Goal: Transaction & Acquisition: Purchase product/service

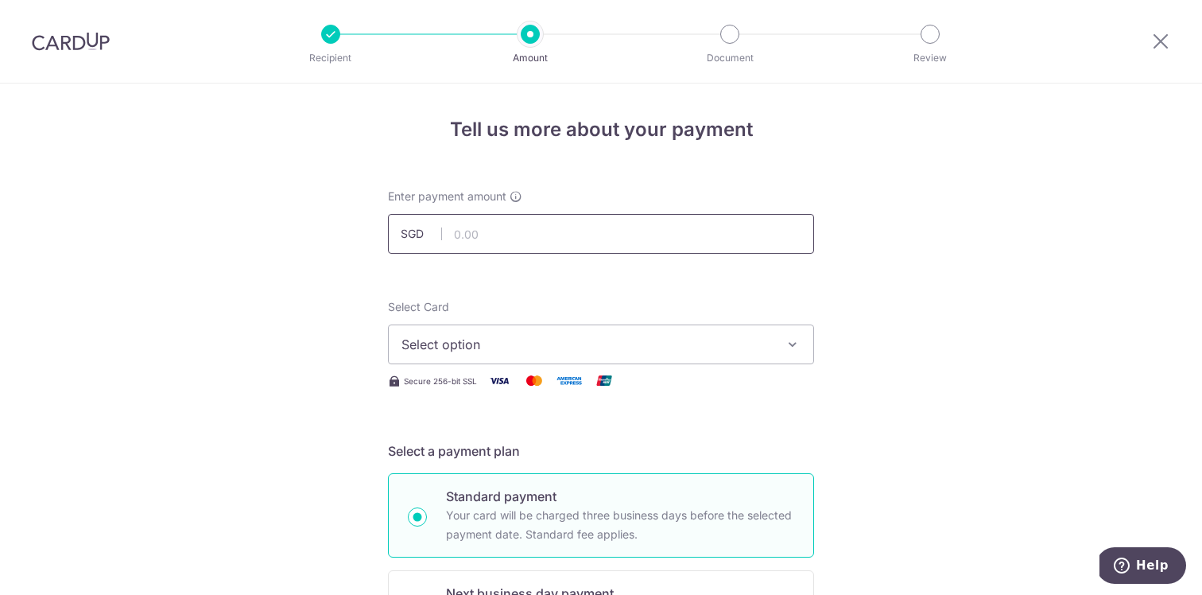
click at [561, 243] on input "text" at bounding box center [601, 234] width 426 height 40
type input "623.25"
click at [495, 328] on button "Select option" at bounding box center [601, 344] width 426 height 40
click at [487, 396] on span "Add credit card" at bounding box center [615, 389] width 371 height 16
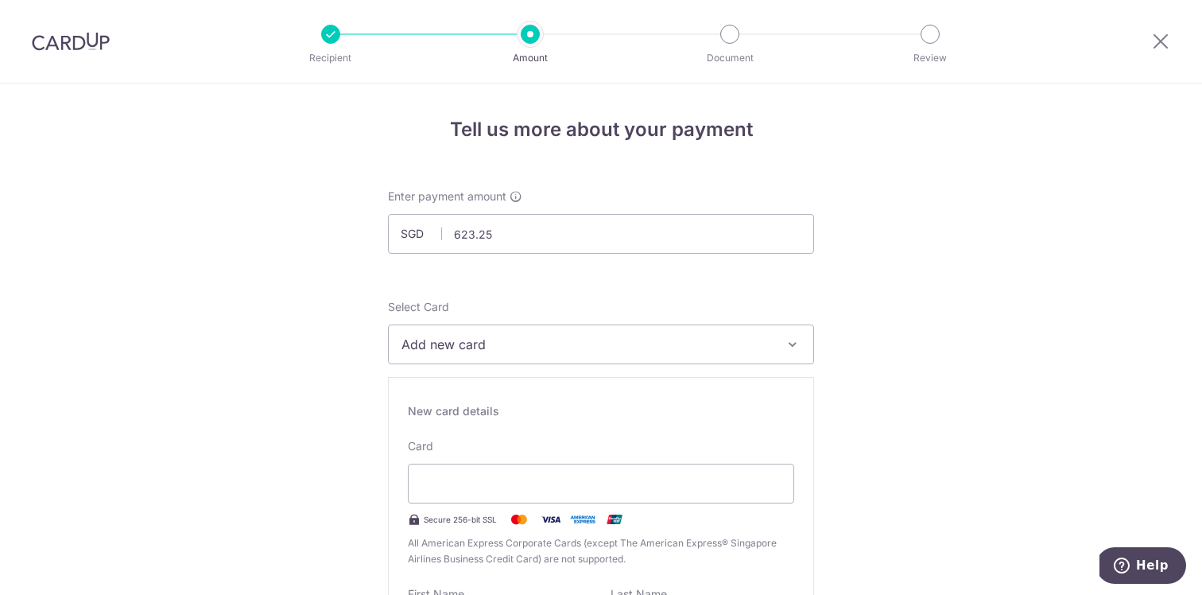
click at [588, 354] on button "Add new card" at bounding box center [601, 344] width 426 height 40
click at [556, 389] on span "Add credit card" at bounding box center [615, 389] width 371 height 16
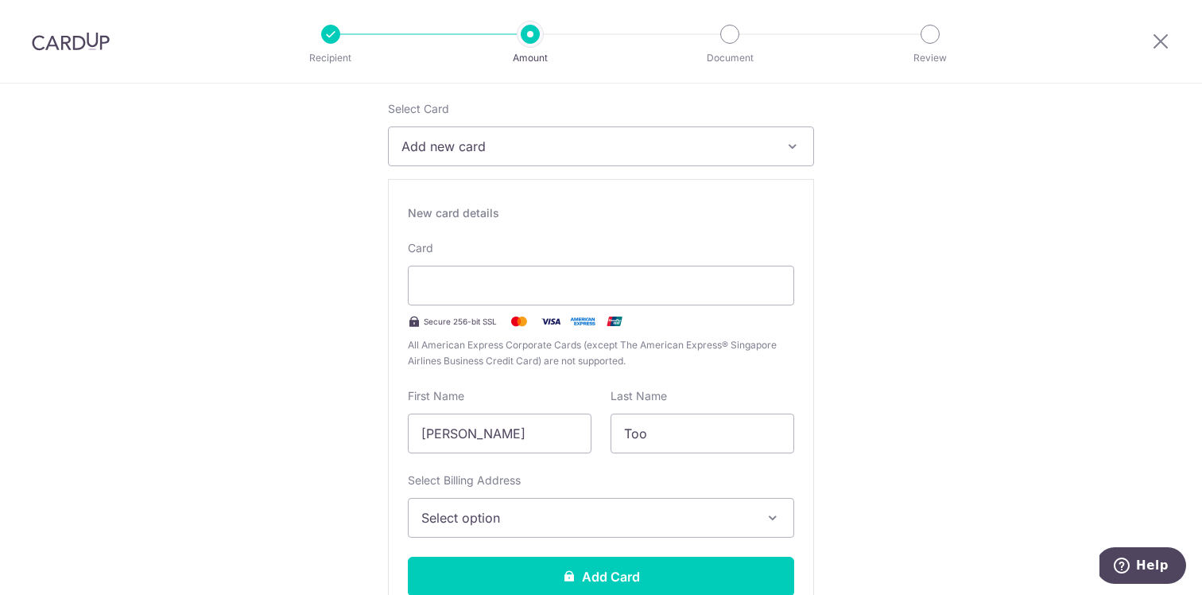
scroll to position [199, 0]
click at [467, 429] on input "Weishan, Rena" at bounding box center [500, 433] width 184 height 40
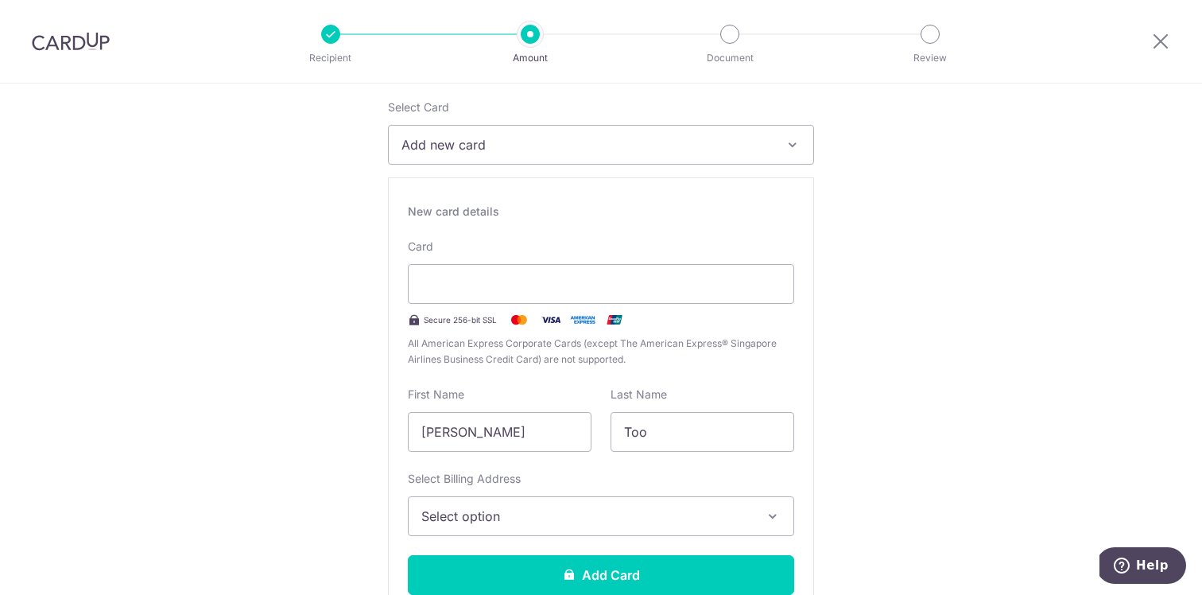
click at [530, 537] on div "New card details Card Secure 256-bit SSL All American Express Corporate Cards (…" at bounding box center [601, 405] width 426 height 456
click at [532, 528] on button "Select option" at bounding box center [601, 516] width 386 height 40
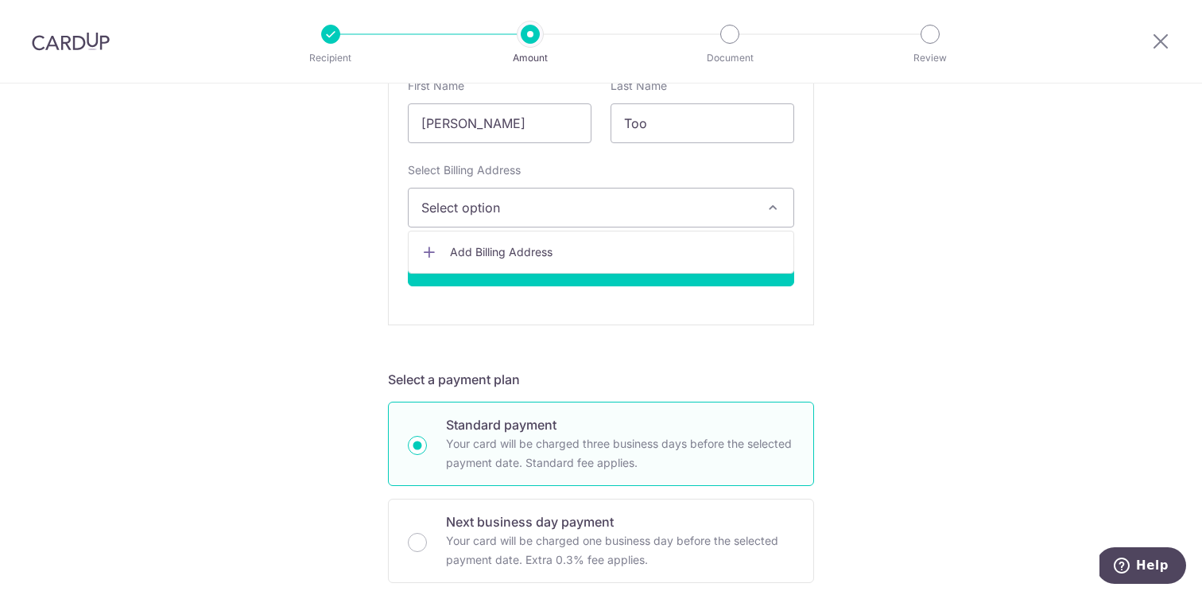
scroll to position [537, 0]
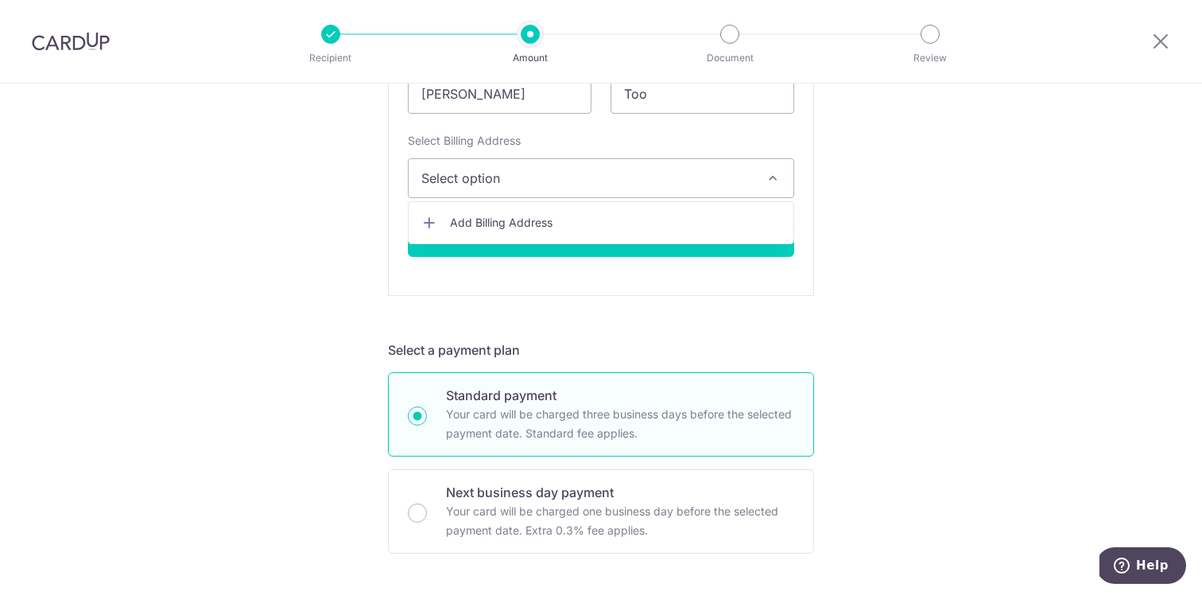
click at [495, 215] on span "Add Billing Address" at bounding box center [615, 223] width 331 height 16
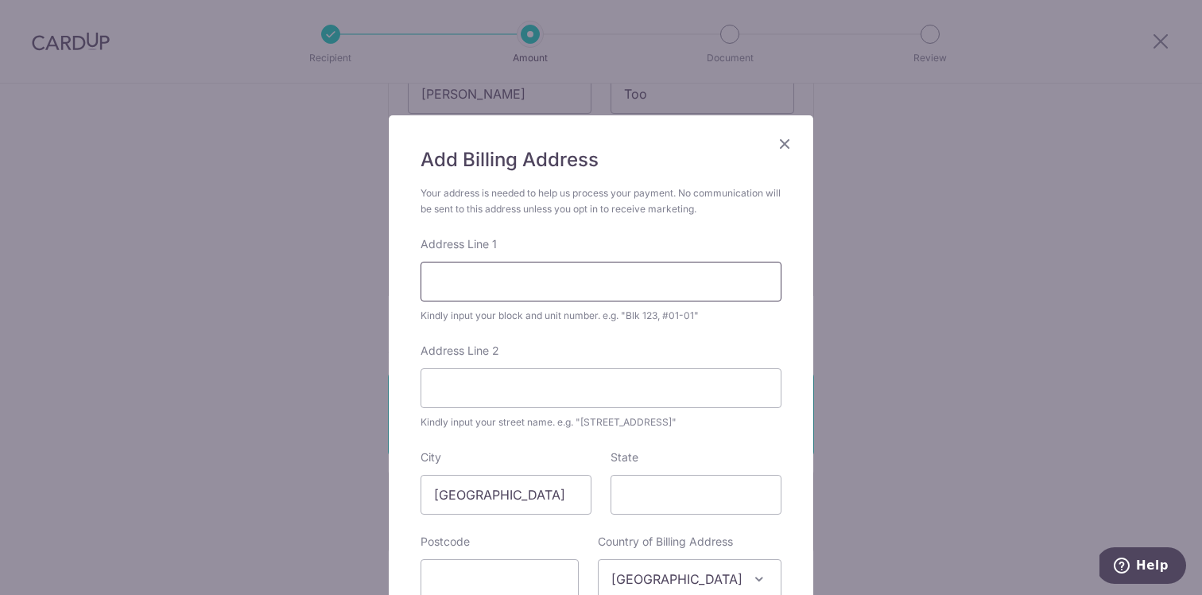
click at [553, 287] on input "Address Line 1" at bounding box center [601, 282] width 361 height 40
type input "3"
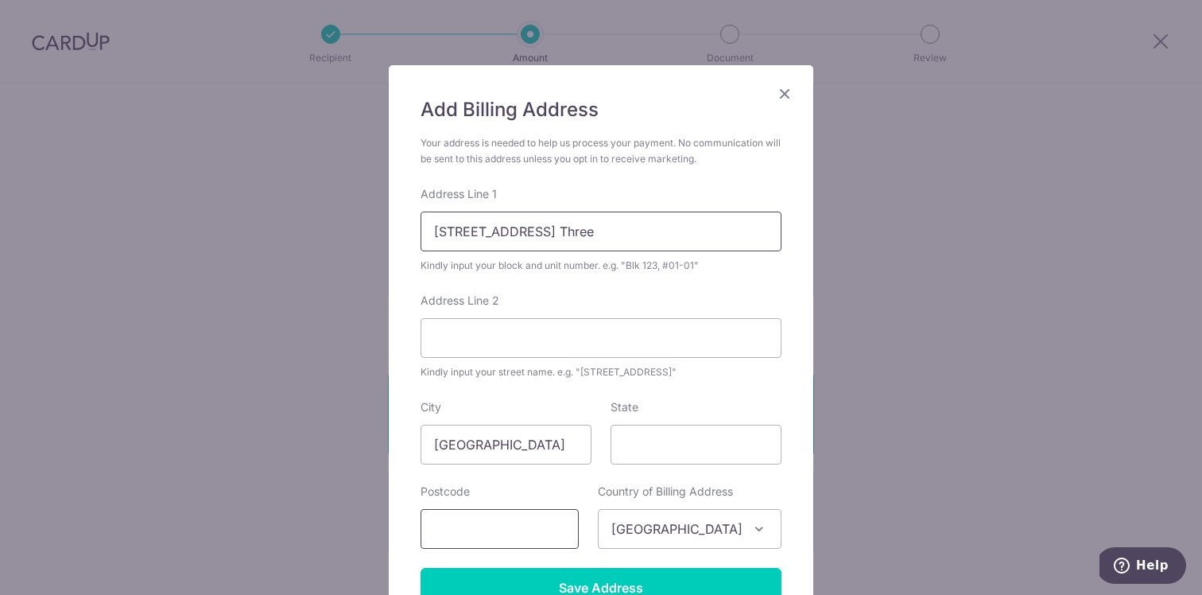
type input "[STREET_ADDRESS] Three"
click at [528, 518] on input "text" at bounding box center [500, 529] width 158 height 40
type input "573894"
click at [561, 343] on input "Address Line 2" at bounding box center [601, 338] width 361 height 40
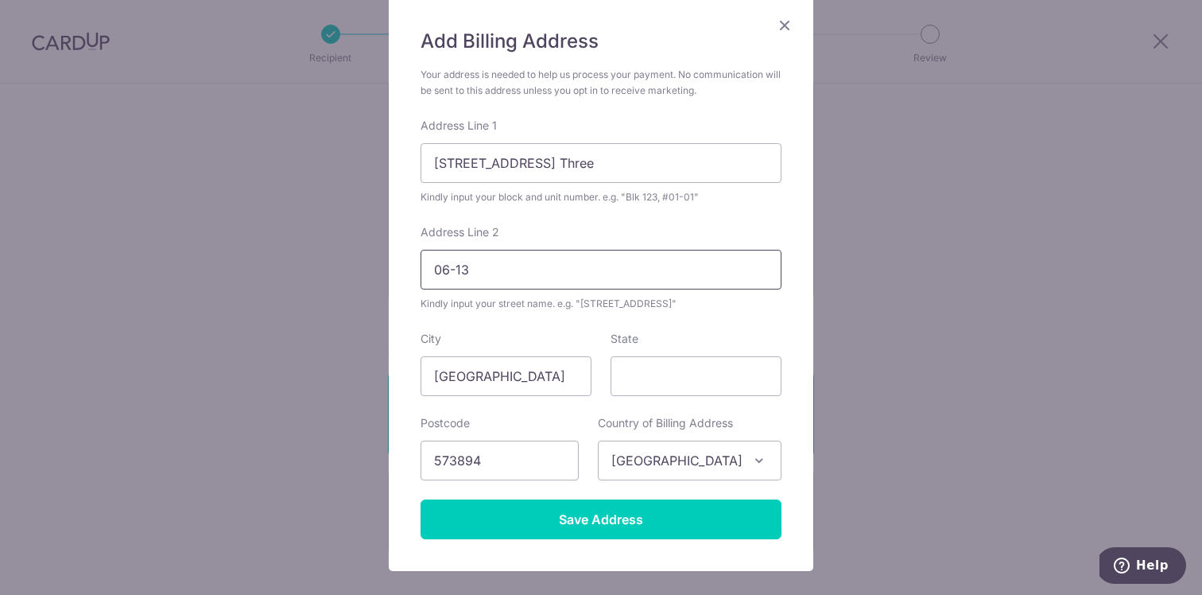
scroll to position [210, 0]
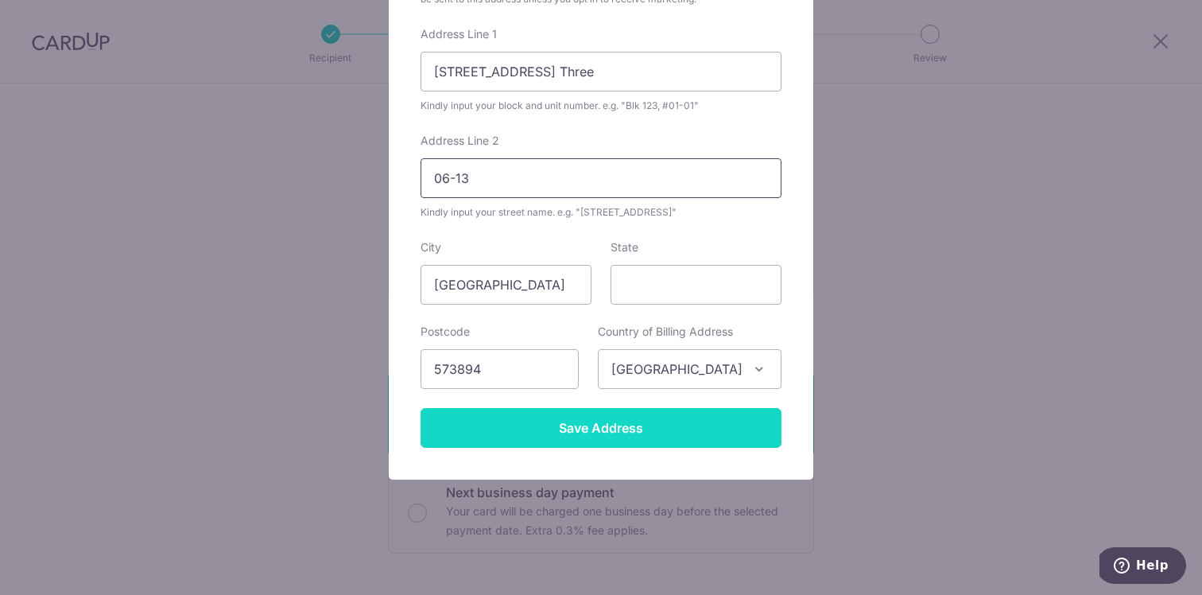
type input "06-13"
click at [695, 429] on input "Save Address" at bounding box center [601, 428] width 361 height 40
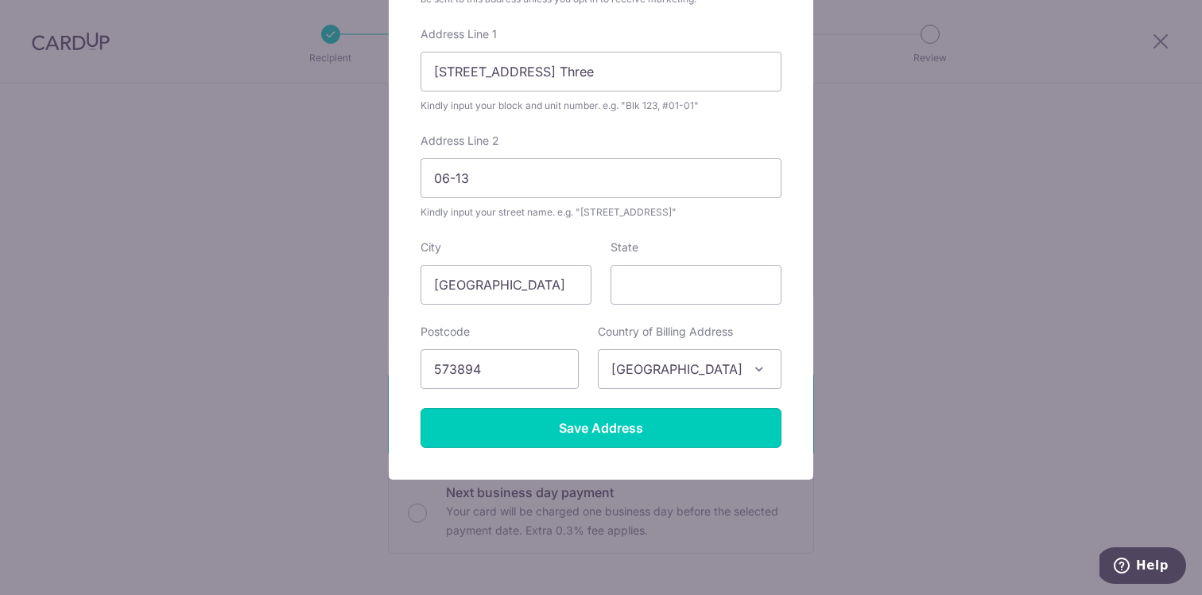
click at [638, 429] on input "Save Address" at bounding box center [601, 428] width 361 height 40
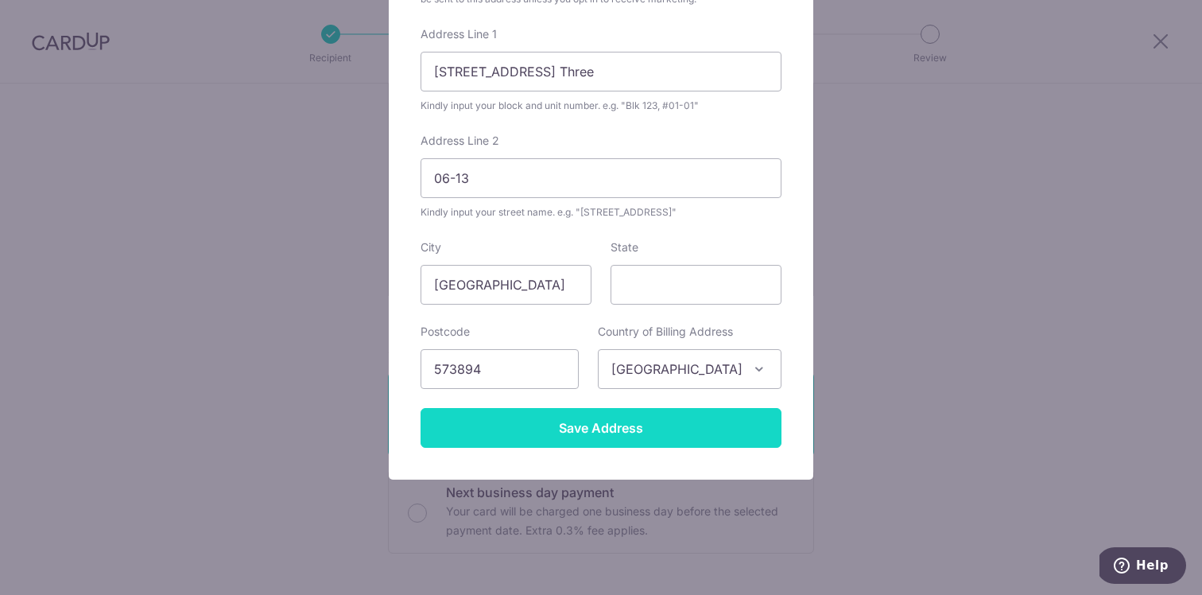
click at [607, 437] on input "Save Address" at bounding box center [601, 428] width 361 height 40
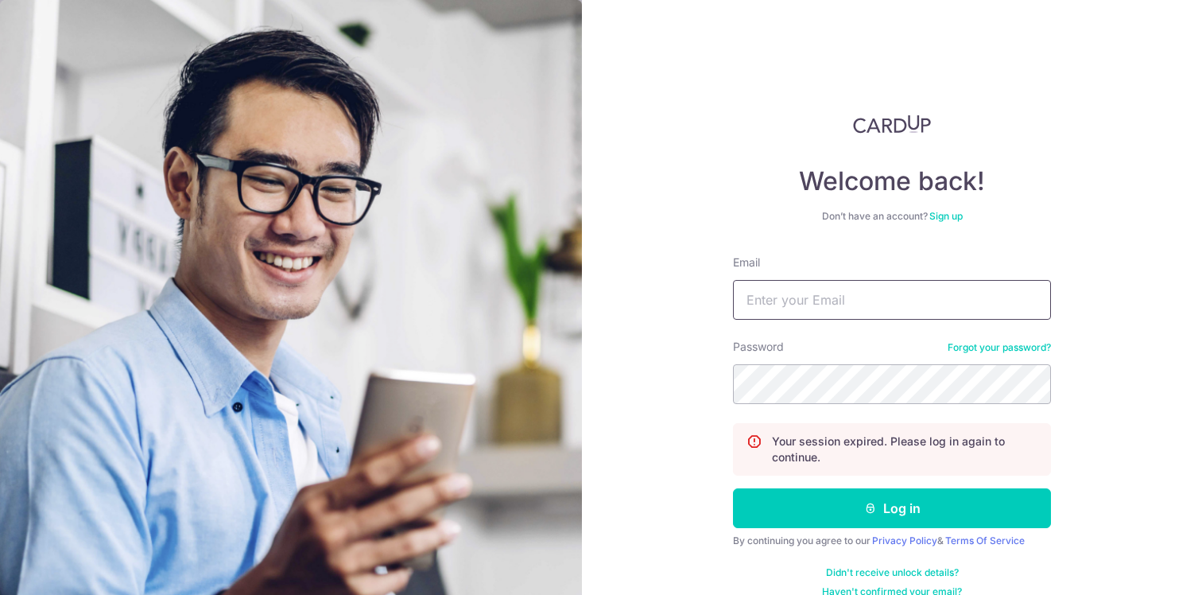
click at [823, 304] on input "Email" at bounding box center [892, 300] width 318 height 40
type input "[EMAIL_ADDRESS][PERSON_NAME][DOMAIN_NAME]"
click at [733, 488] on button "Log in" at bounding box center [892, 508] width 318 height 40
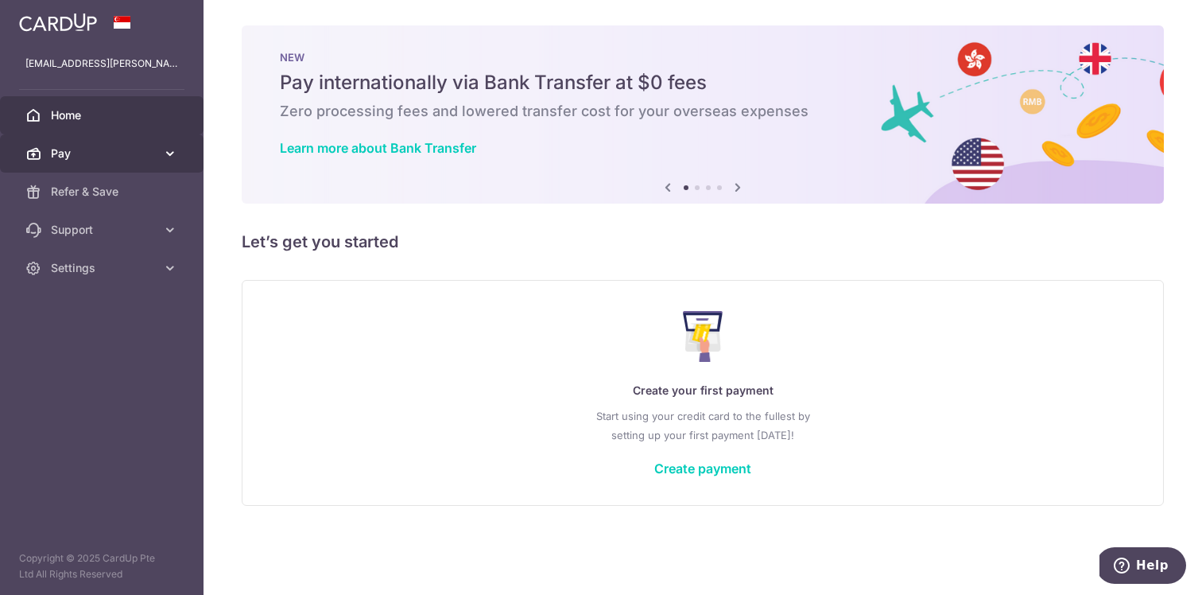
click at [95, 152] on span "Pay" at bounding box center [103, 154] width 105 height 16
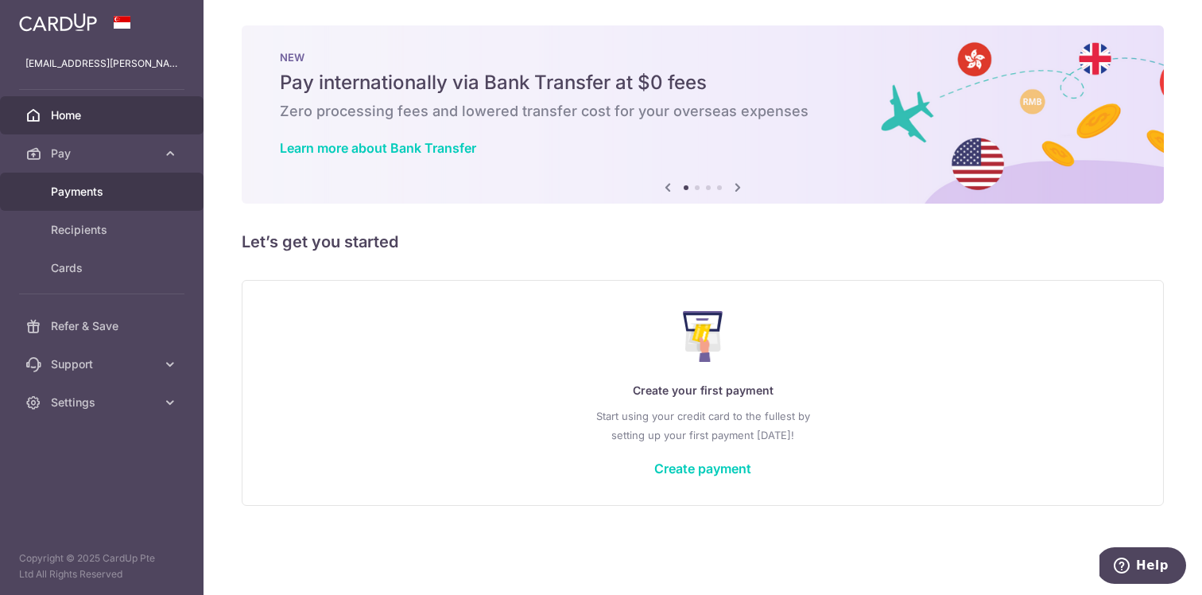
click at [89, 198] on span "Payments" at bounding box center [103, 192] width 105 height 16
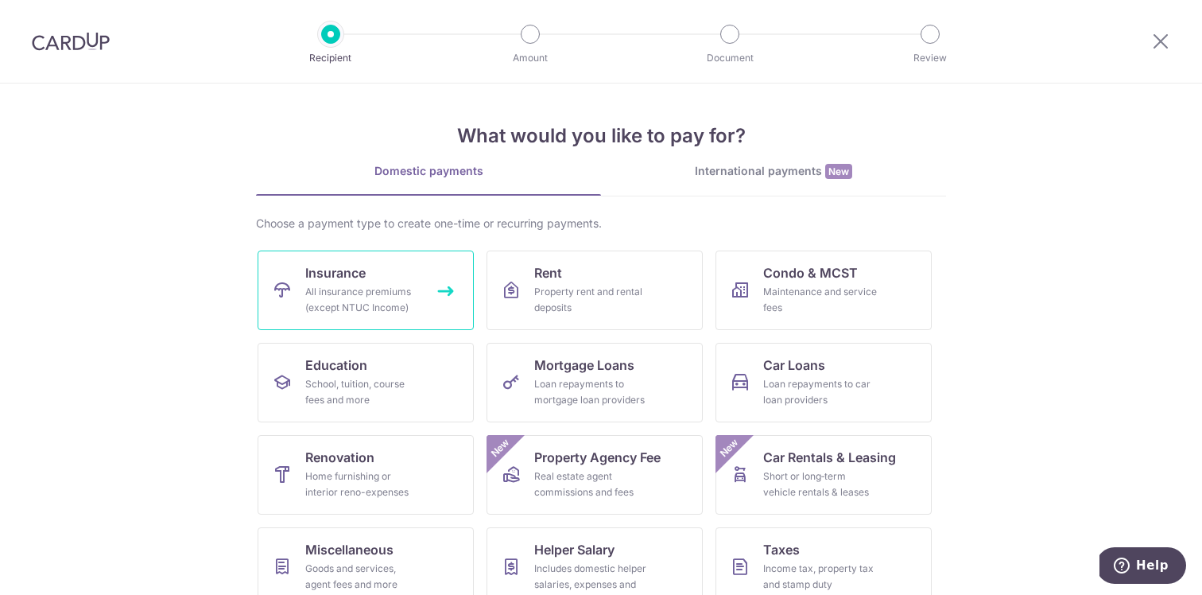
click at [384, 299] on div "All insurance premiums (except NTUC Income)" at bounding box center [362, 300] width 114 height 32
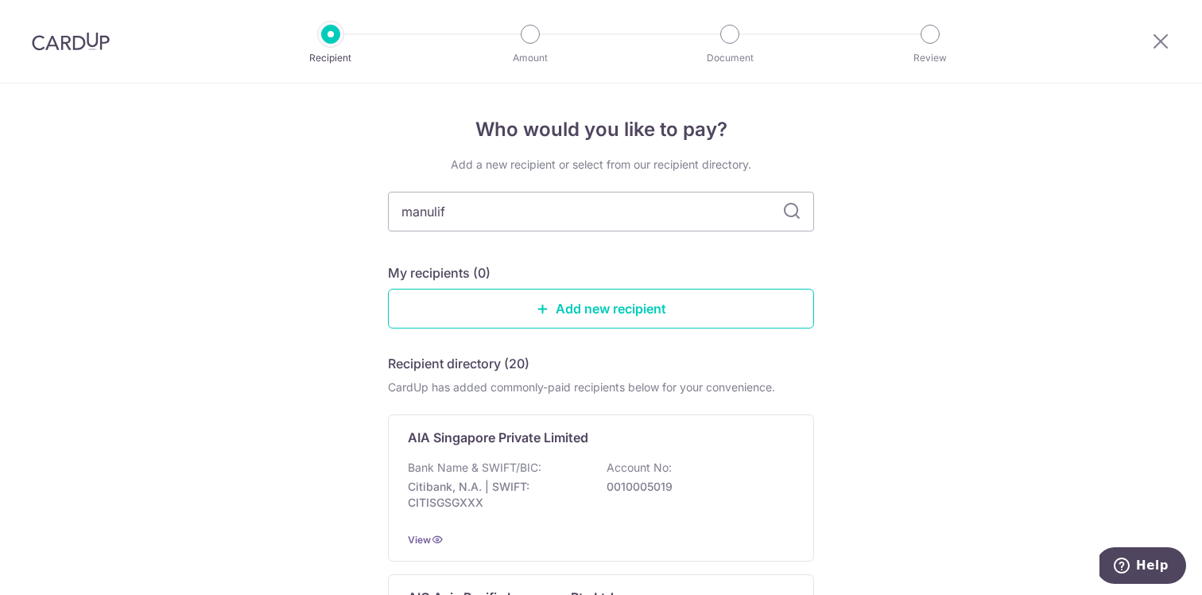
type input "manulife"
click at [797, 208] on icon at bounding box center [791, 211] width 19 height 19
click at [790, 213] on icon at bounding box center [791, 211] width 19 height 19
click at [499, 209] on input "manulife" at bounding box center [601, 212] width 426 height 40
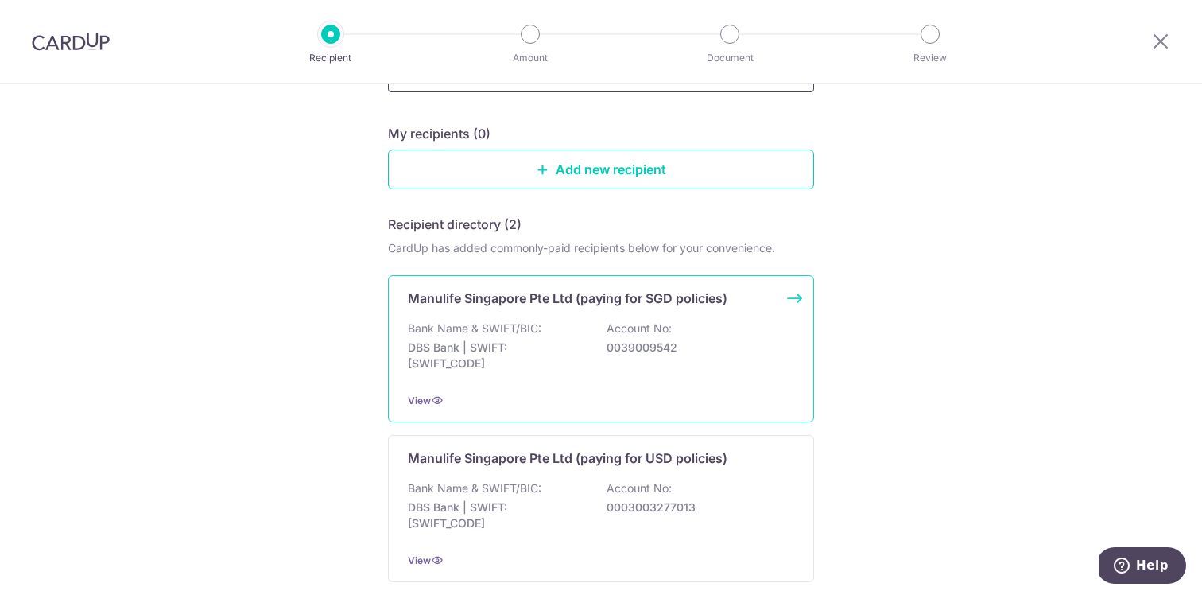
scroll to position [206, 0]
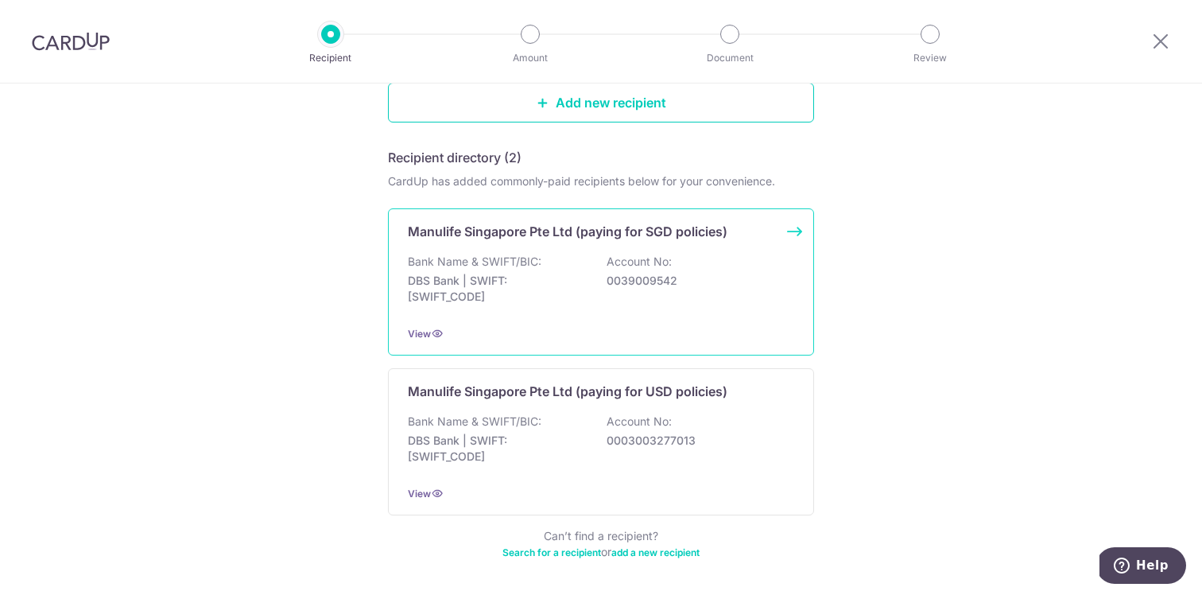
click at [634, 293] on div "Bank Name & SWIFT/BIC: DBS Bank | SWIFT: DBSSSGSGXXX Account No: 0039009542" at bounding box center [601, 283] width 386 height 59
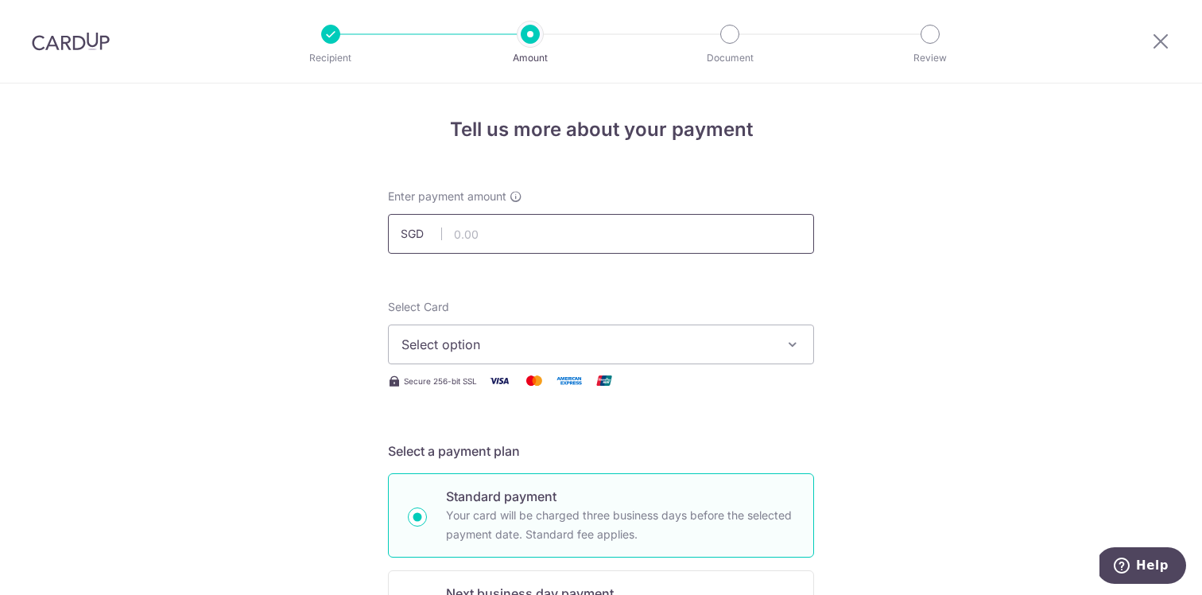
click at [586, 243] on input "text" at bounding box center [601, 234] width 426 height 40
type input "623.25"
click at [588, 347] on span "Select option" at bounding box center [587, 344] width 371 height 19
click at [482, 393] on span "Add credit card" at bounding box center [615, 389] width 371 height 16
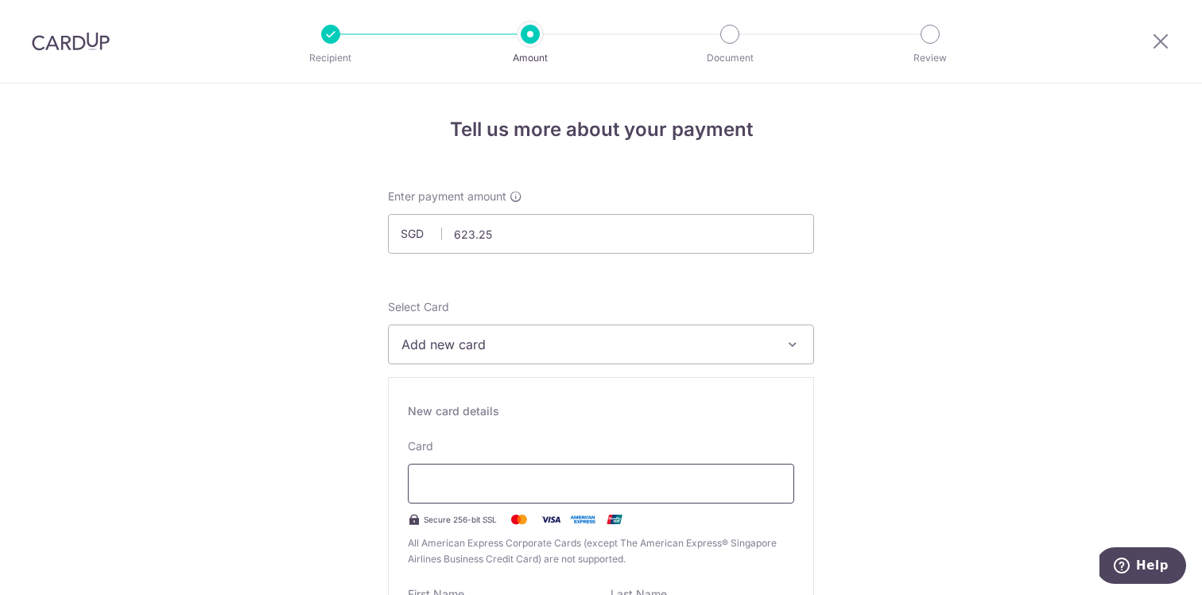
click at [545, 471] on div at bounding box center [601, 484] width 386 height 40
click at [549, 493] on div at bounding box center [601, 484] width 386 height 40
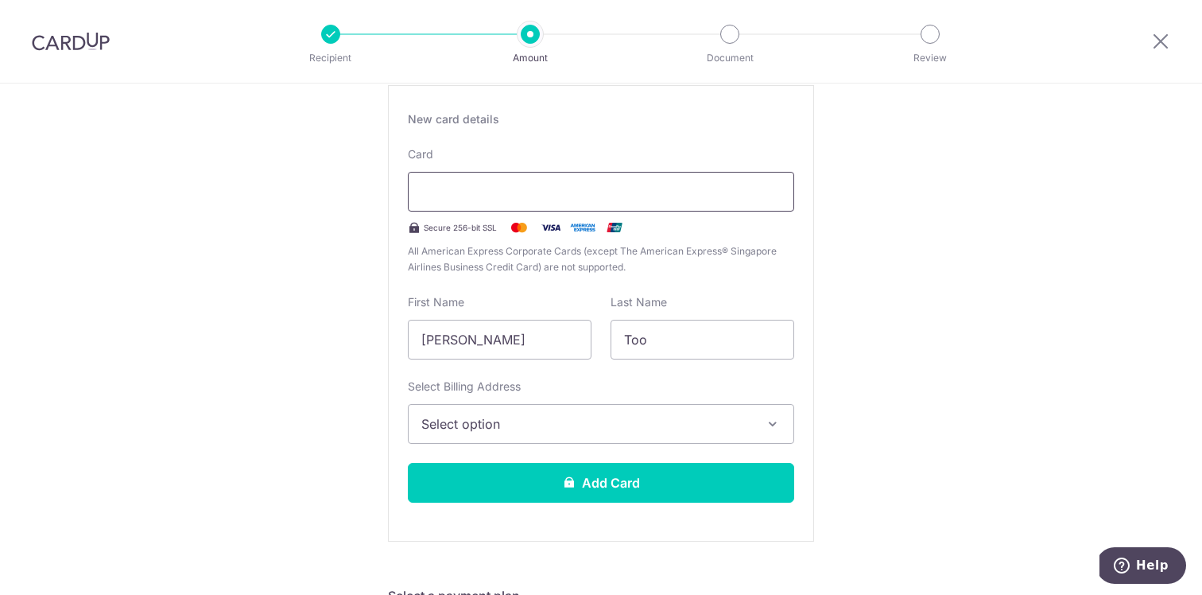
click at [767, 209] on div at bounding box center [601, 192] width 386 height 40
click at [514, 332] on input "[PERSON_NAME]" at bounding box center [500, 340] width 184 height 40
type input "Rena"
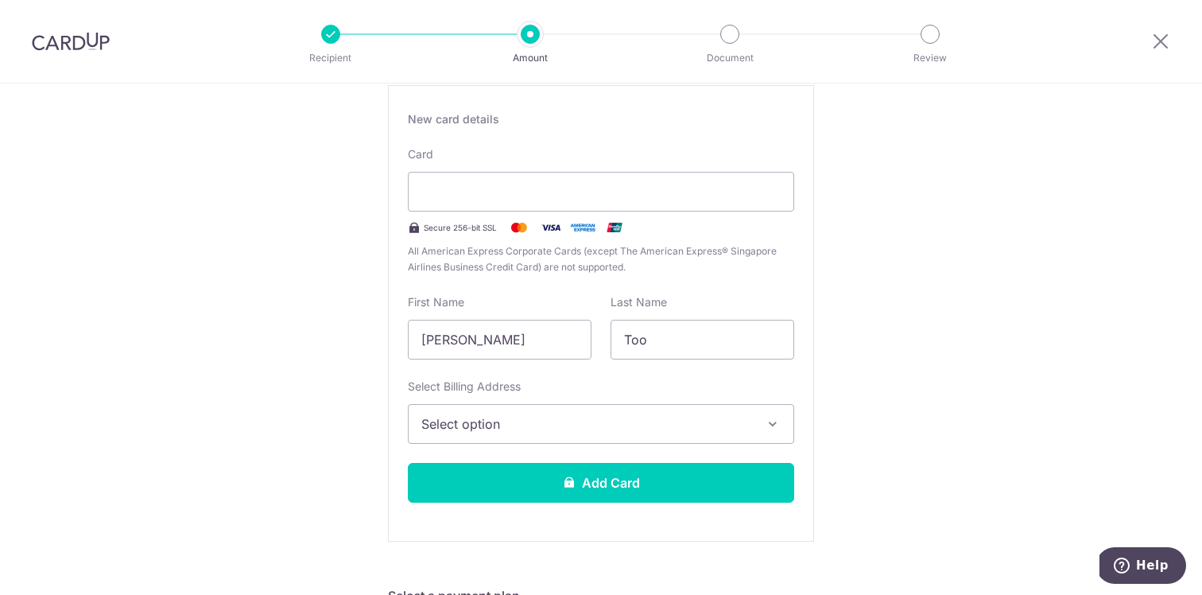
click at [755, 416] on button "Select option" at bounding box center [601, 424] width 386 height 40
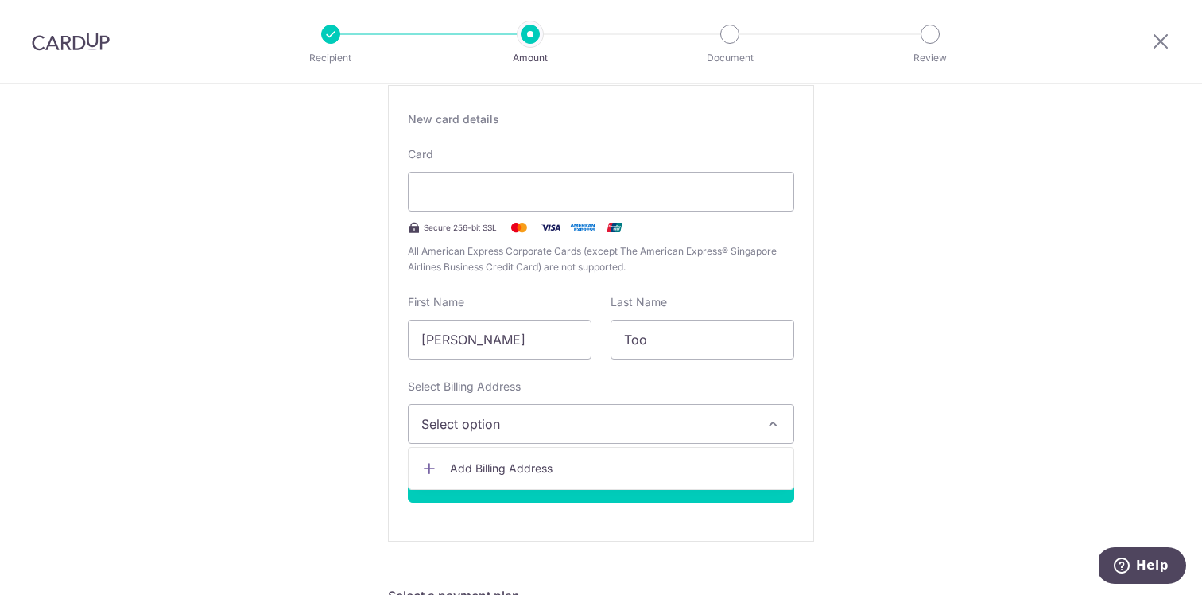
click at [628, 469] on span "Add Billing Address" at bounding box center [615, 468] width 331 height 16
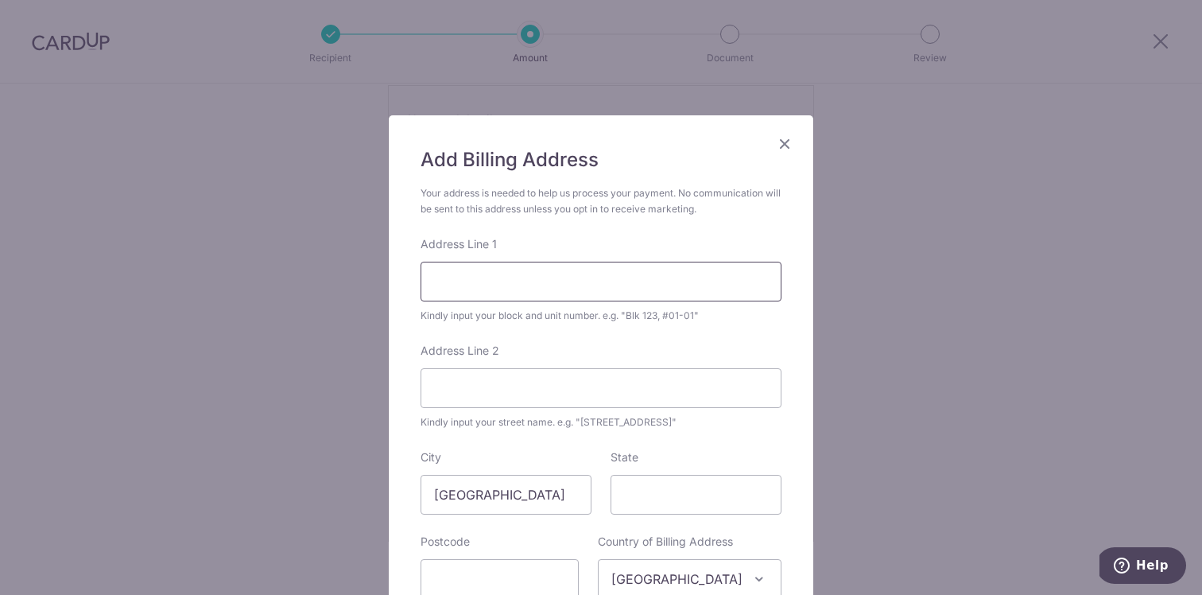
click at [577, 285] on input "Address Line 1" at bounding box center [601, 282] width 361 height 40
type input "3"
type input "43 Bright hill Drive Thomson Three"
click at [566, 406] on input "Address Line 2" at bounding box center [601, 388] width 361 height 40
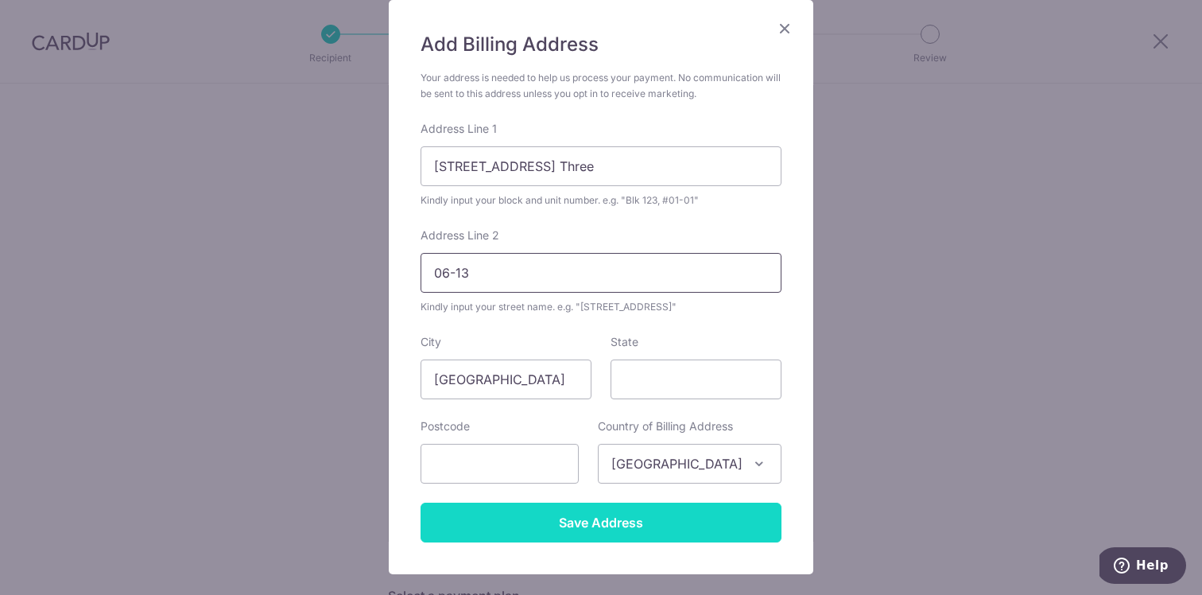
scroll to position [210, 0]
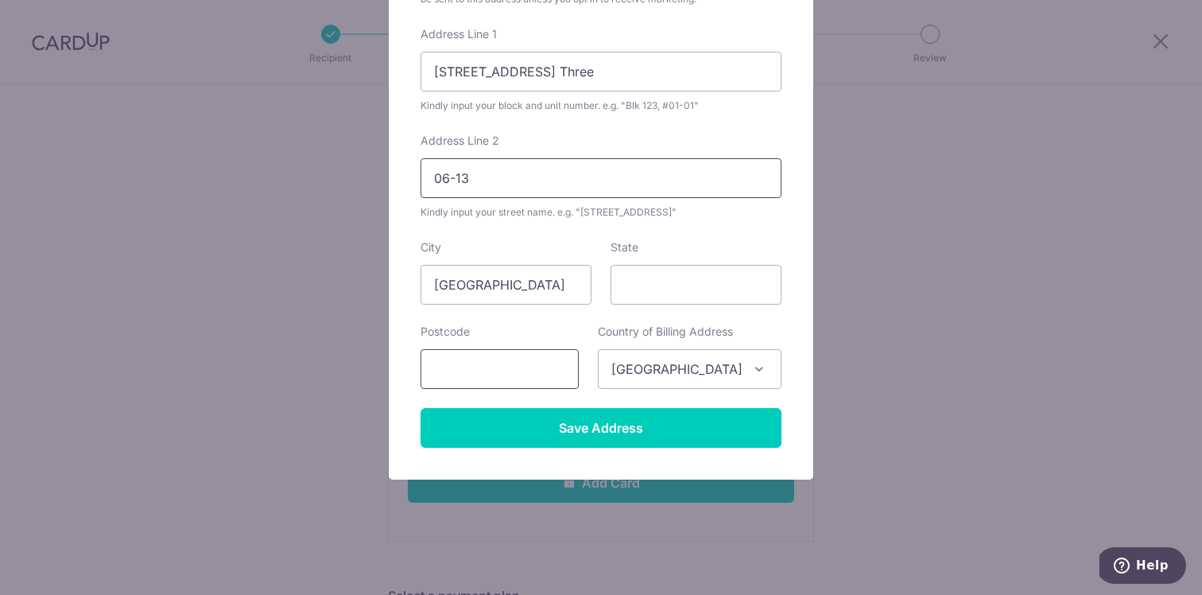
type input "06-13"
click at [500, 383] on input "text" at bounding box center [500, 369] width 158 height 40
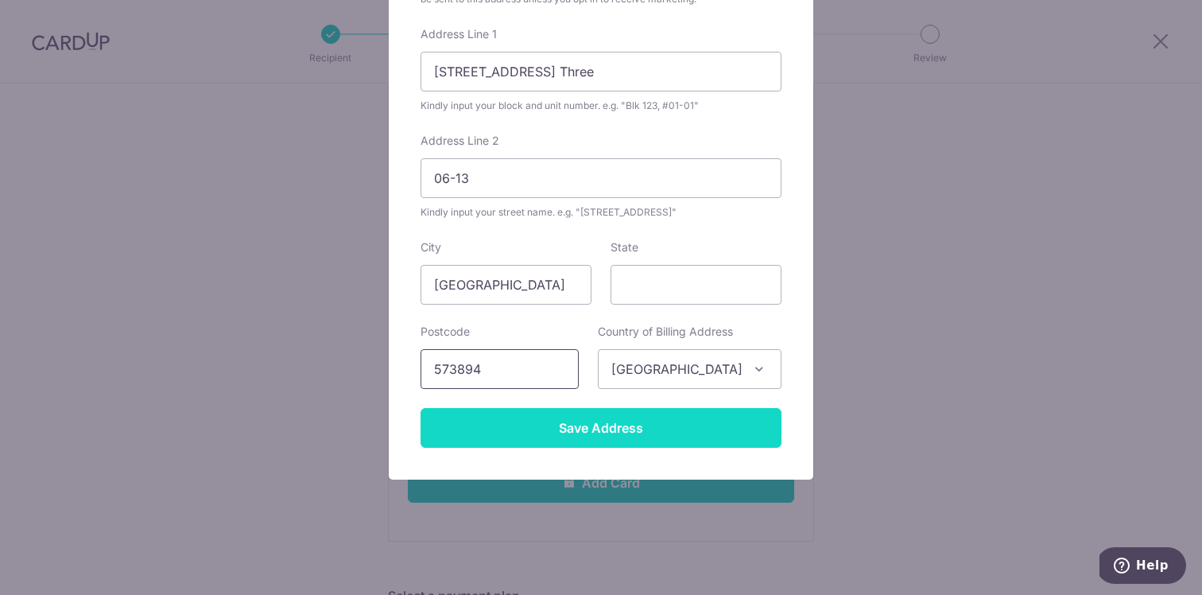
type input "573894"
click at [600, 431] on input "Save Address" at bounding box center [601, 428] width 361 height 40
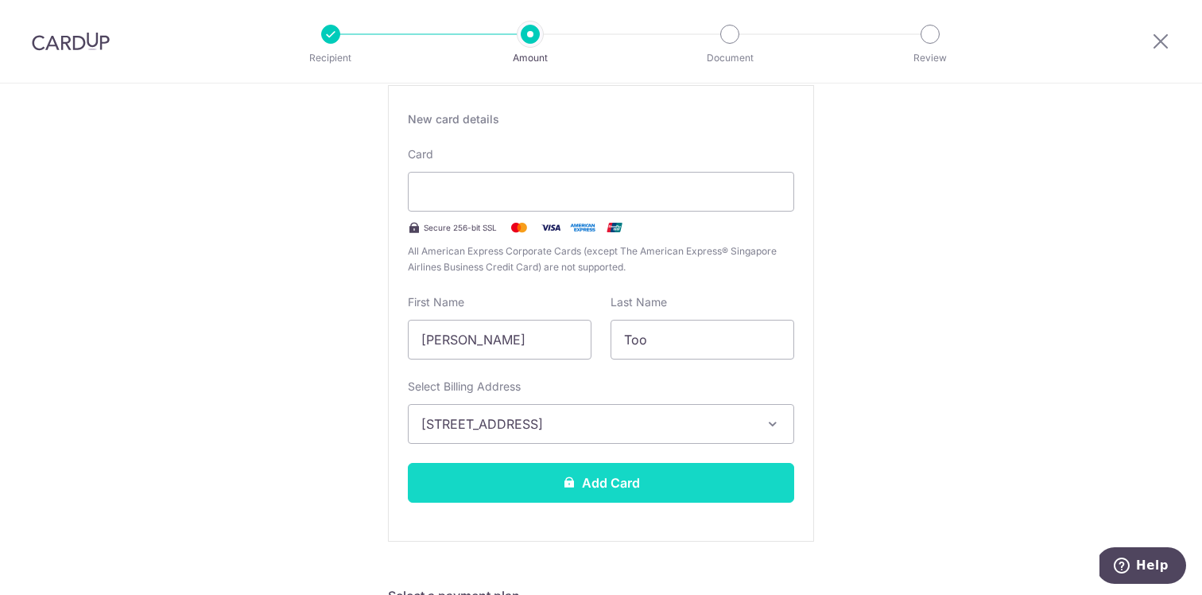
click at [678, 491] on button "Add Card" at bounding box center [601, 483] width 386 height 40
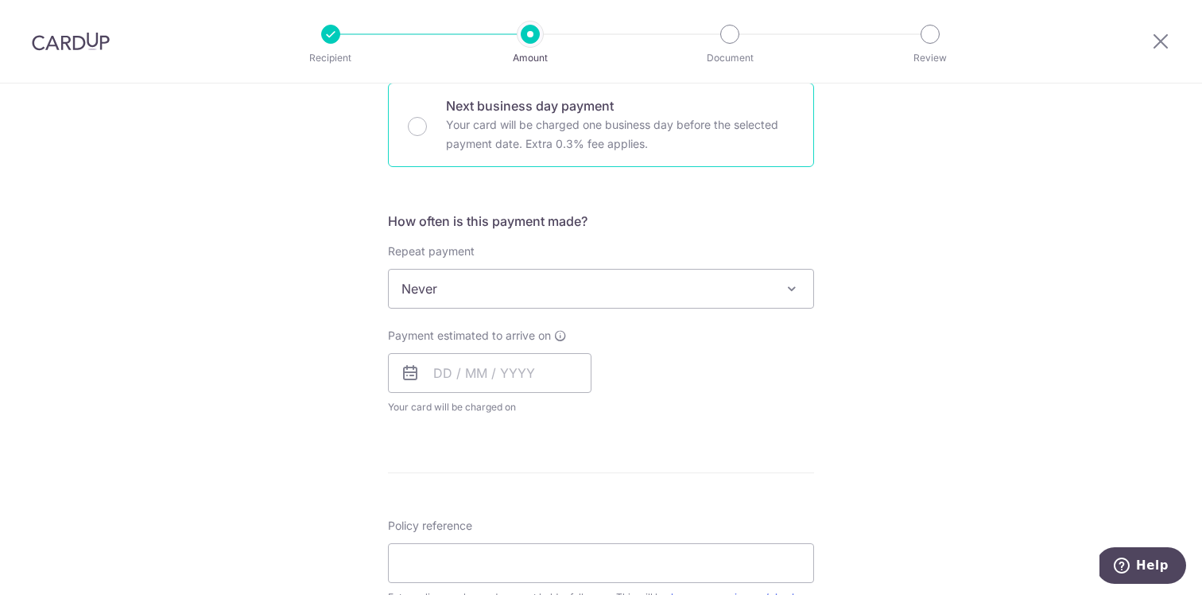
scroll to position [1031, 0]
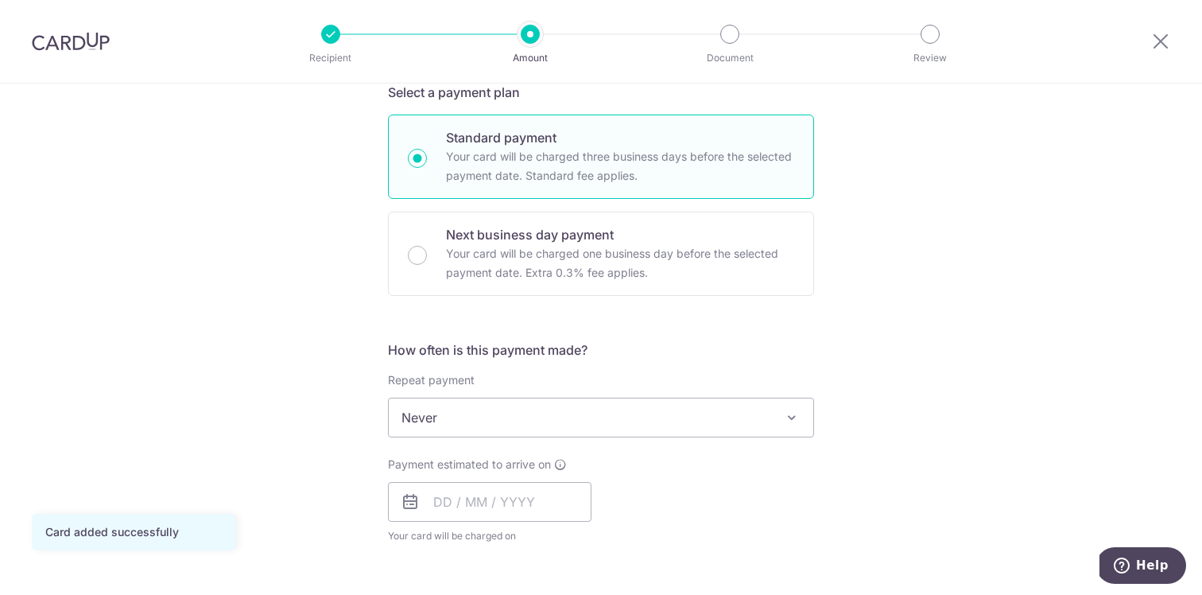
scroll to position [537, 0]
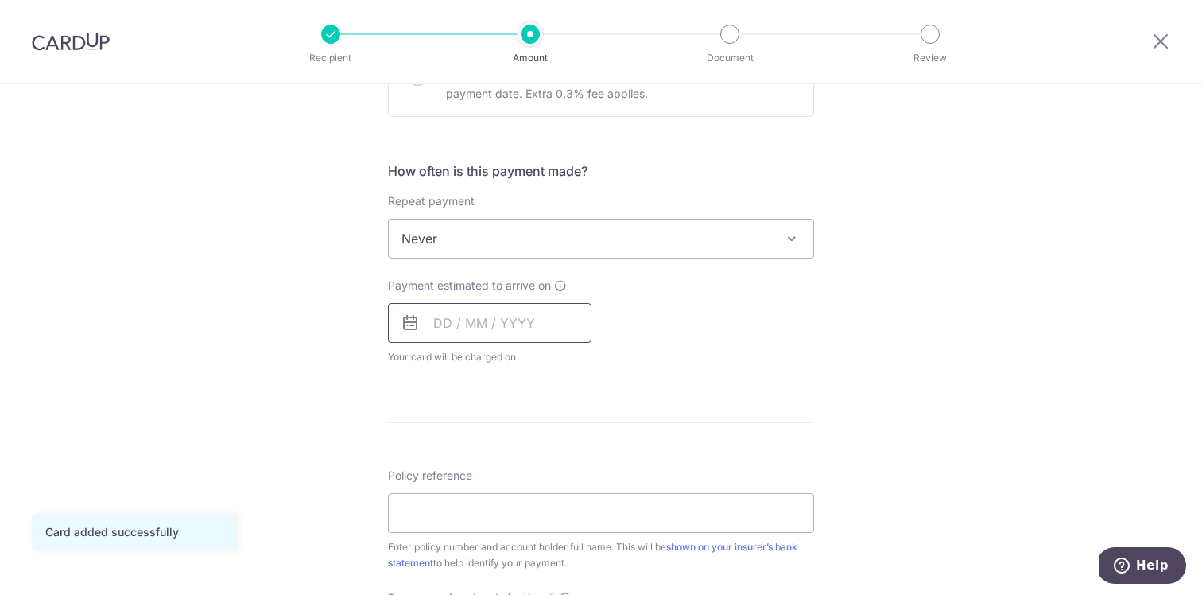
click at [502, 322] on input "text" at bounding box center [490, 323] width 204 height 40
click at [937, 420] on div "Tell us more about your payment Enter payment amount SGD 623.25 623.25 Card add…" at bounding box center [601, 265] width 1202 height 1438
click at [462, 312] on input "text" at bounding box center [490, 323] width 204 height 40
click at [481, 531] on link "19" at bounding box center [483, 530] width 25 height 25
type input "[DATE]"
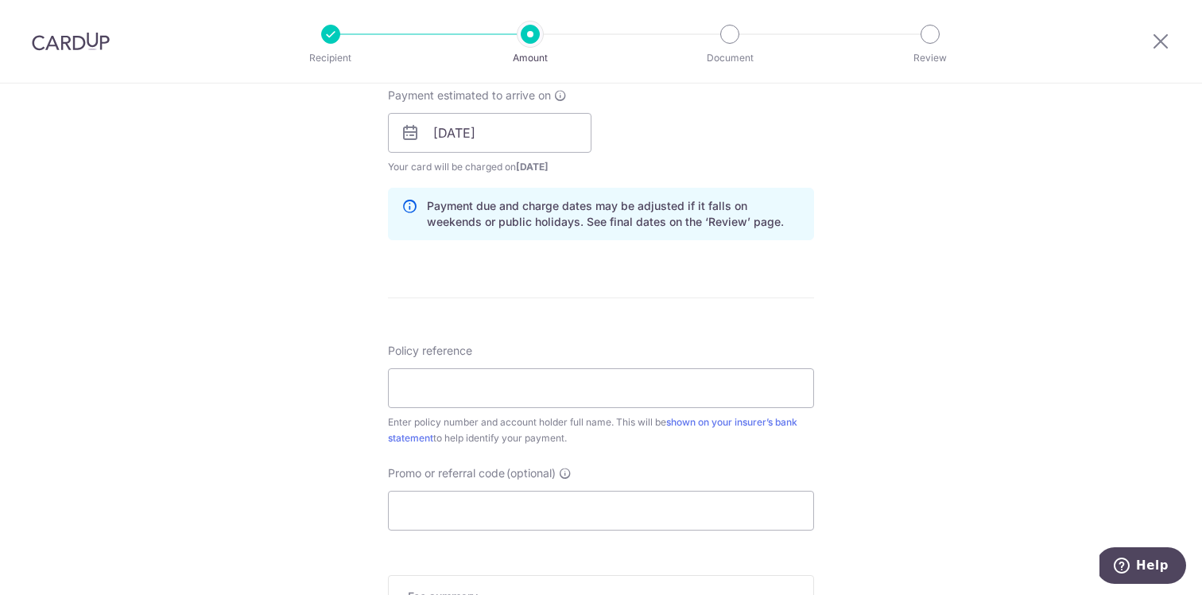
scroll to position [776, 0]
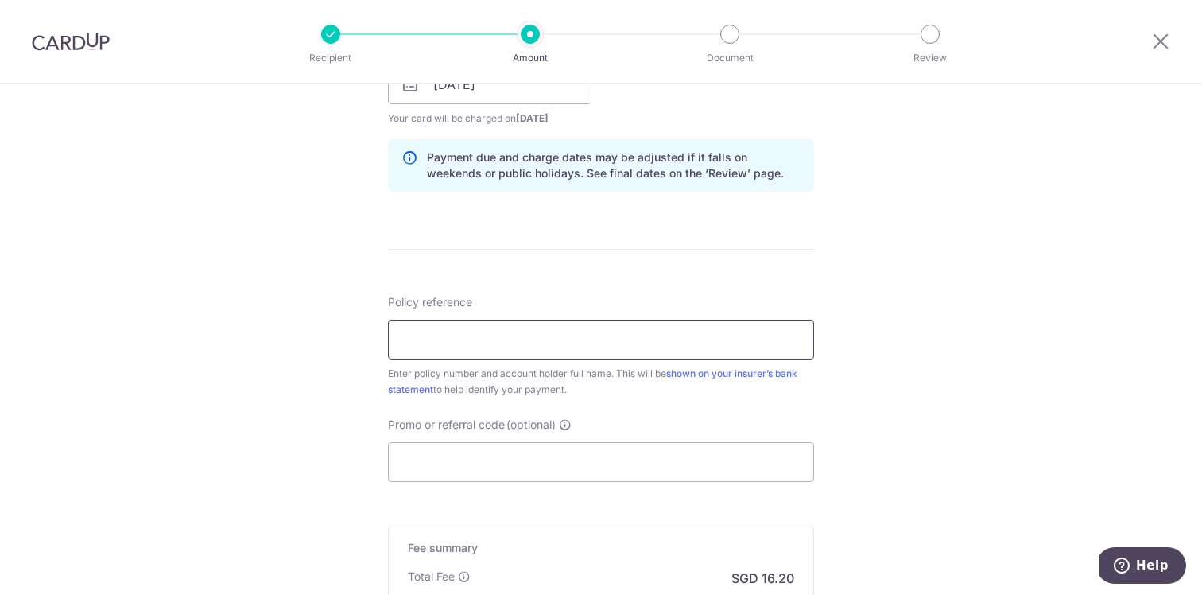
click at [504, 336] on input "Policy reference" at bounding box center [601, 340] width 426 height 40
paste input "2493775146"
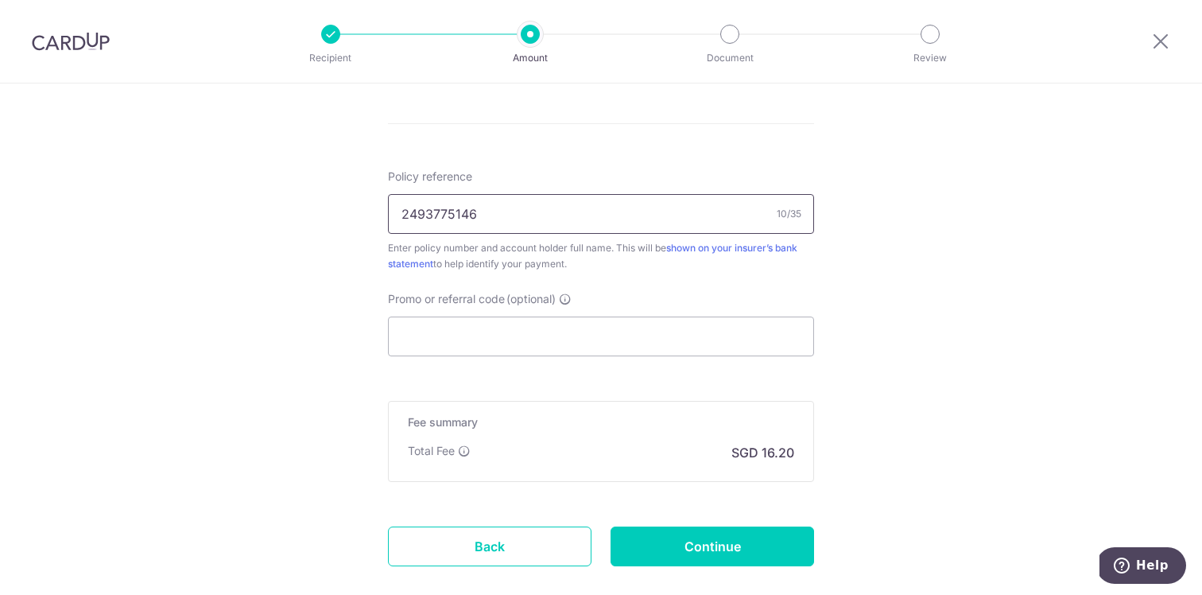
scroll to position [915, 0]
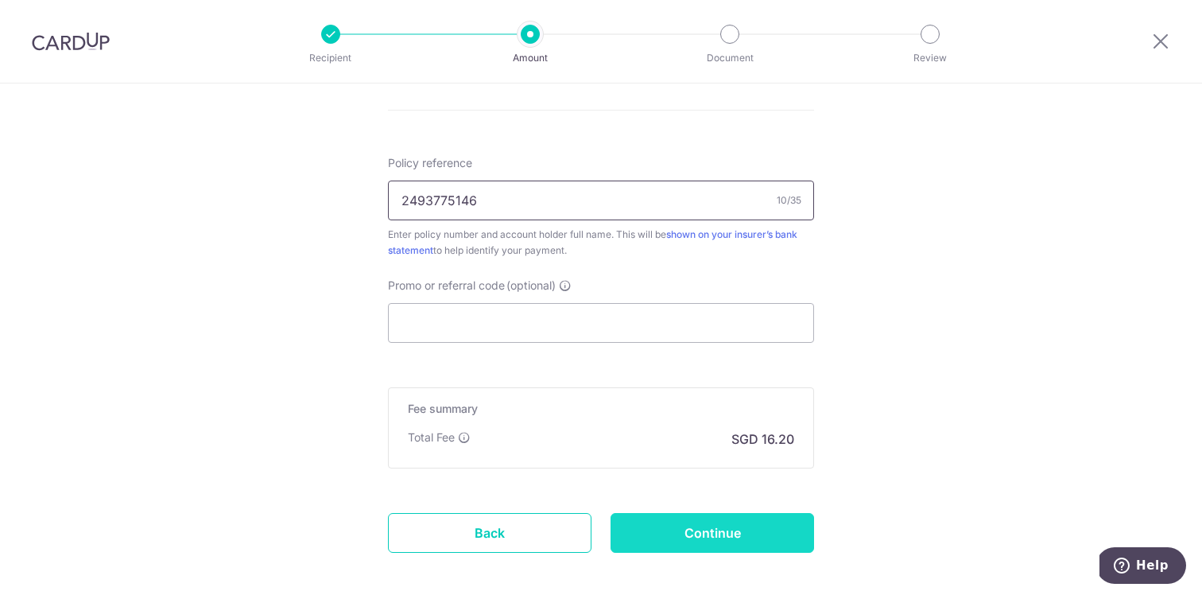
type input "2493775146"
click at [761, 533] on input "Continue" at bounding box center [713, 533] width 204 height 40
type input "Create Schedule"
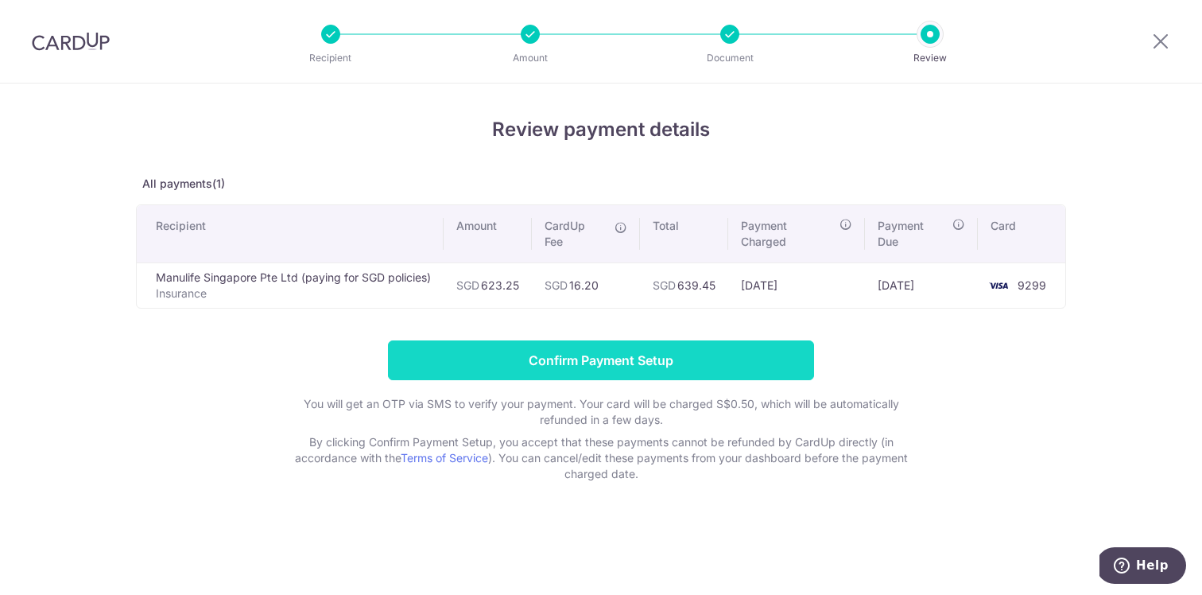
click at [685, 361] on input "Confirm Payment Setup" at bounding box center [601, 360] width 426 height 40
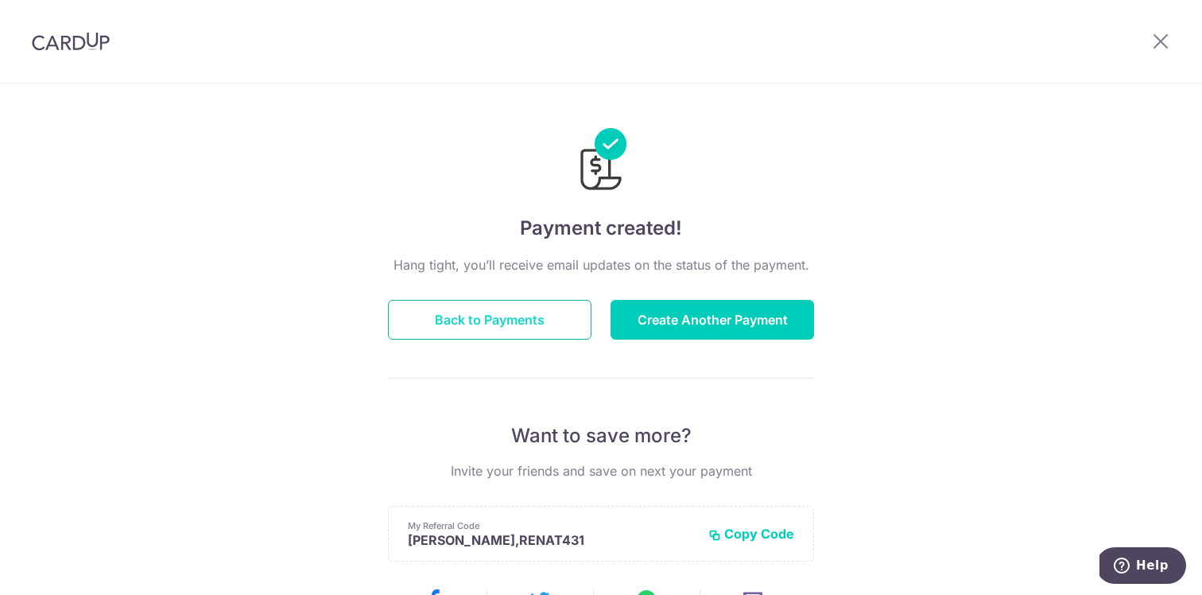
click at [527, 329] on button "Back to Payments" at bounding box center [490, 320] width 204 height 40
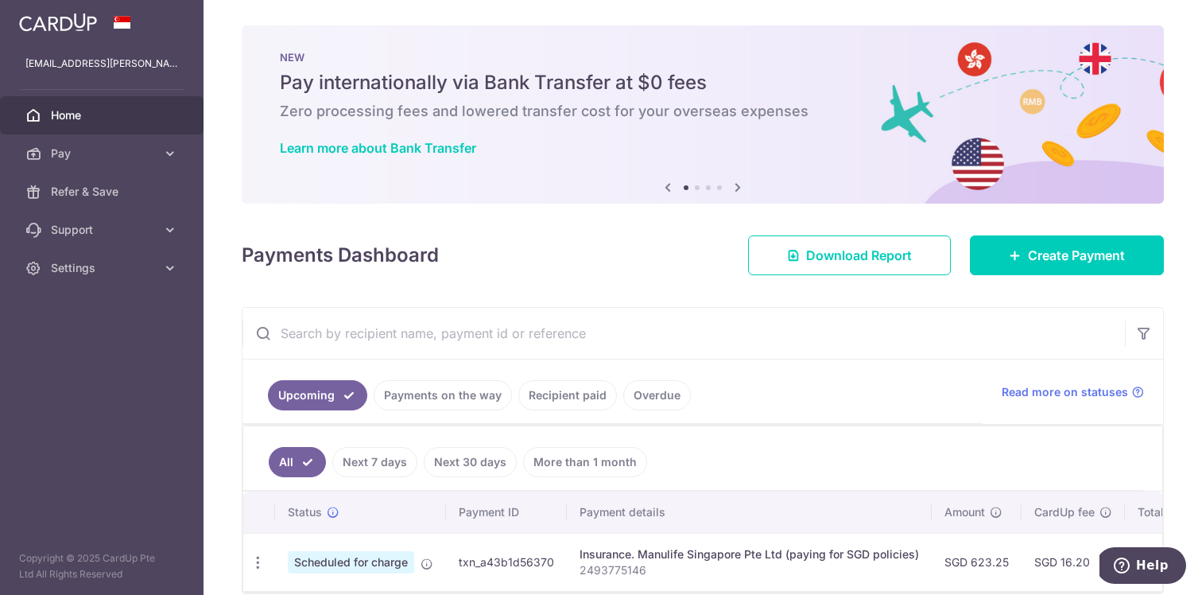
scroll to position [74, 0]
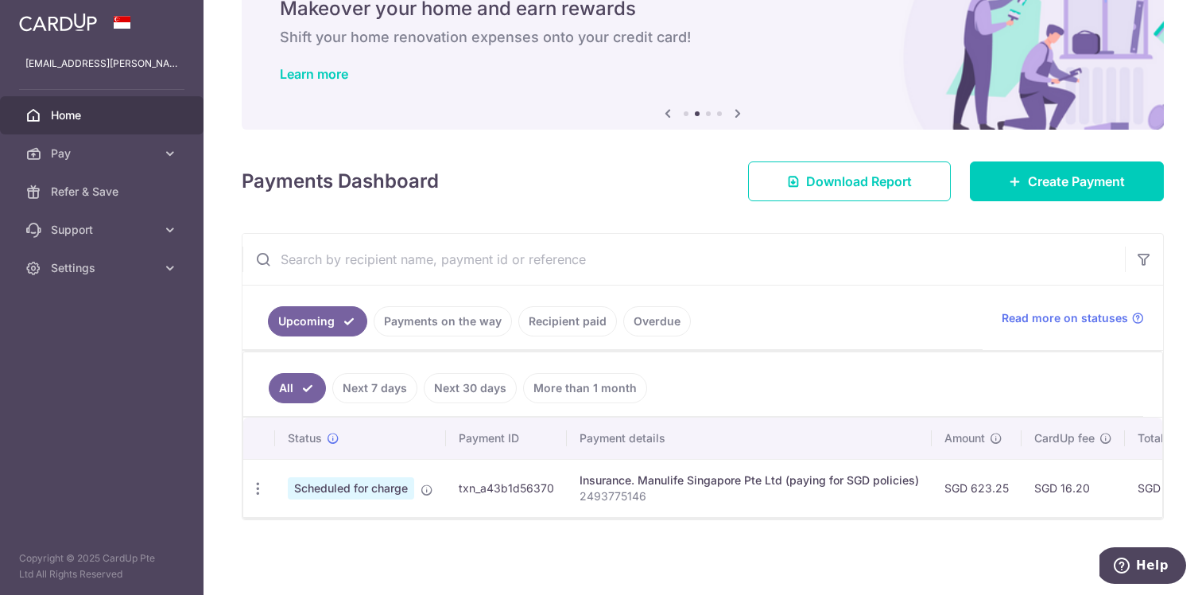
click at [440, 324] on link "Payments on the way" at bounding box center [443, 321] width 138 height 30
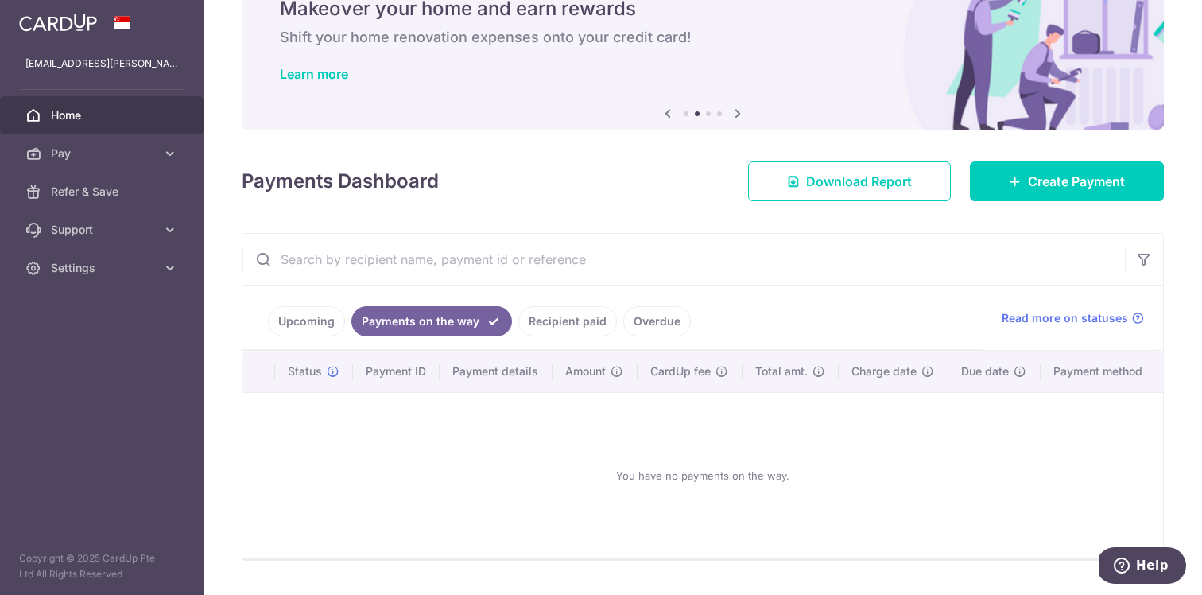
drag, startPoint x: 320, startPoint y: 317, endPoint x: 531, endPoint y: 340, distance: 212.0
click at [320, 317] on link "Upcoming" at bounding box center [306, 321] width 77 height 30
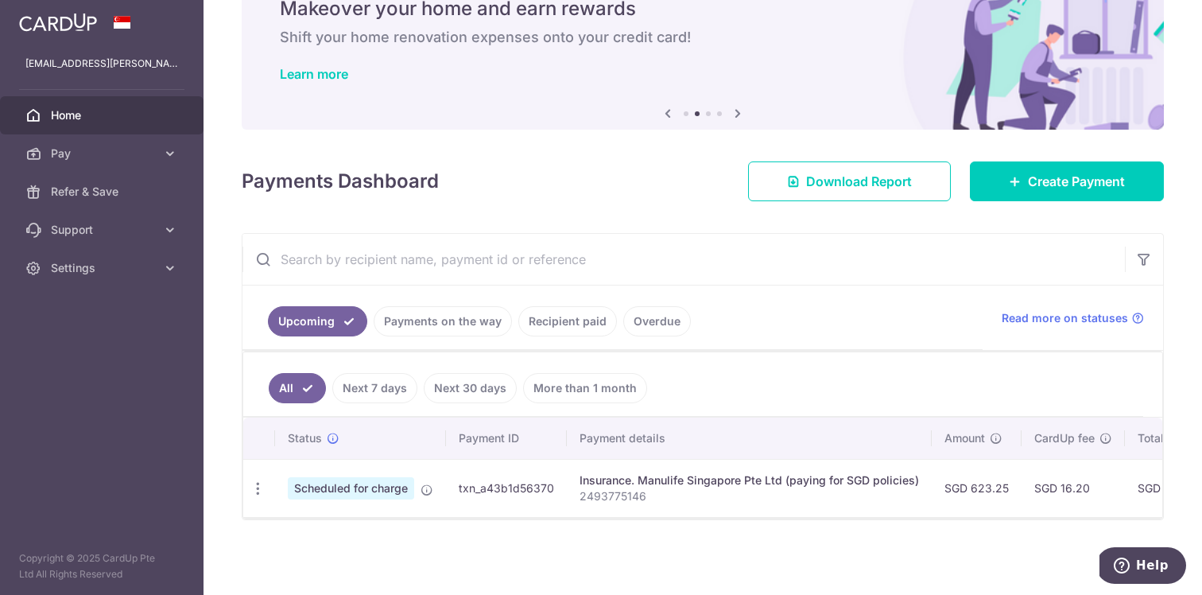
click at [554, 330] on link "Recipient paid" at bounding box center [567, 321] width 99 height 30
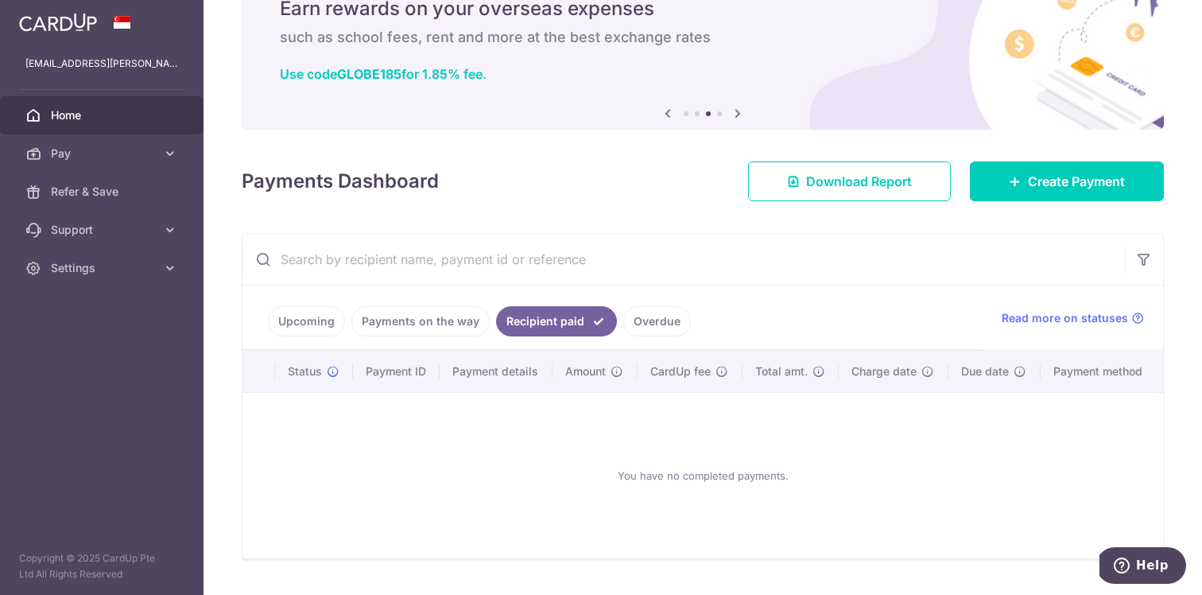
click at [340, 316] on link "Upcoming" at bounding box center [306, 321] width 77 height 30
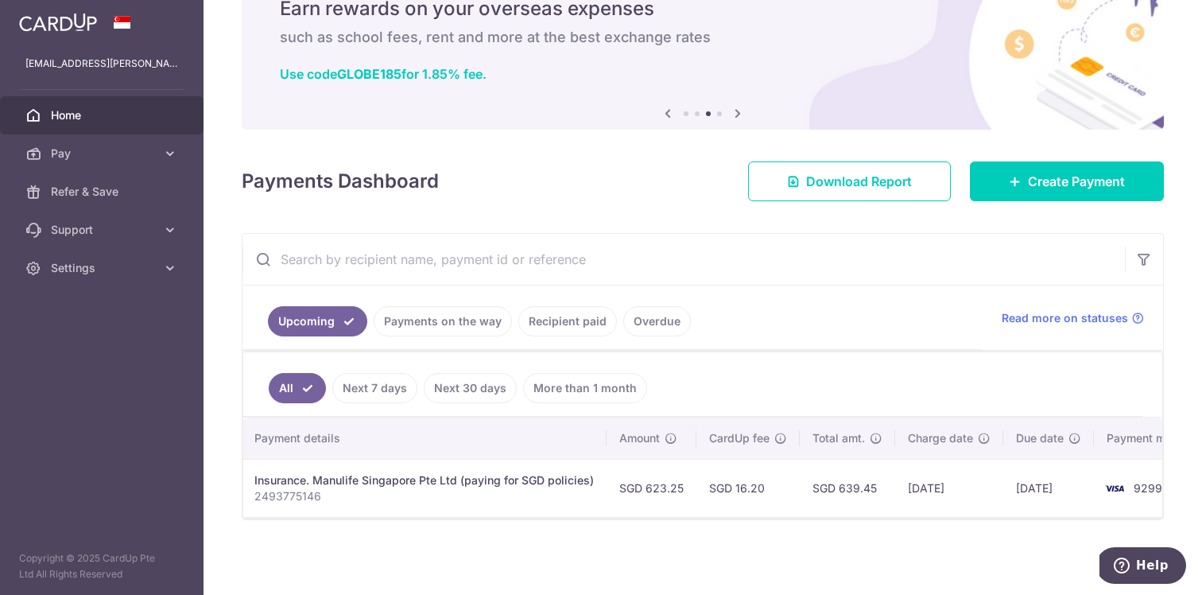
scroll to position [0, 366]
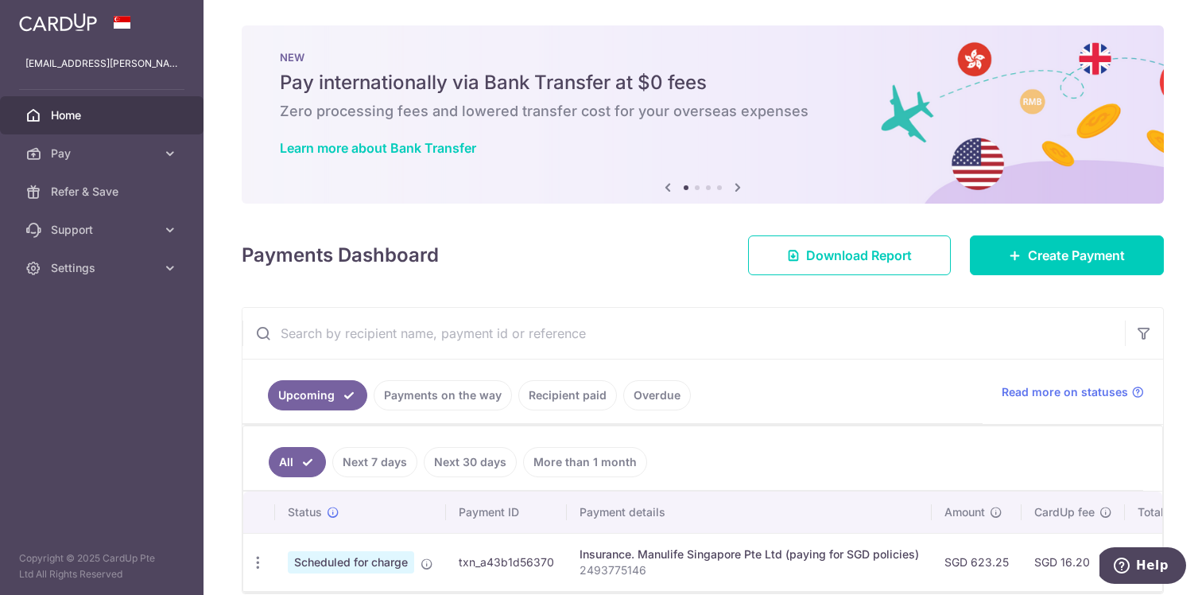
scroll to position [74, 0]
